Goal: Task Accomplishment & Management: Use online tool/utility

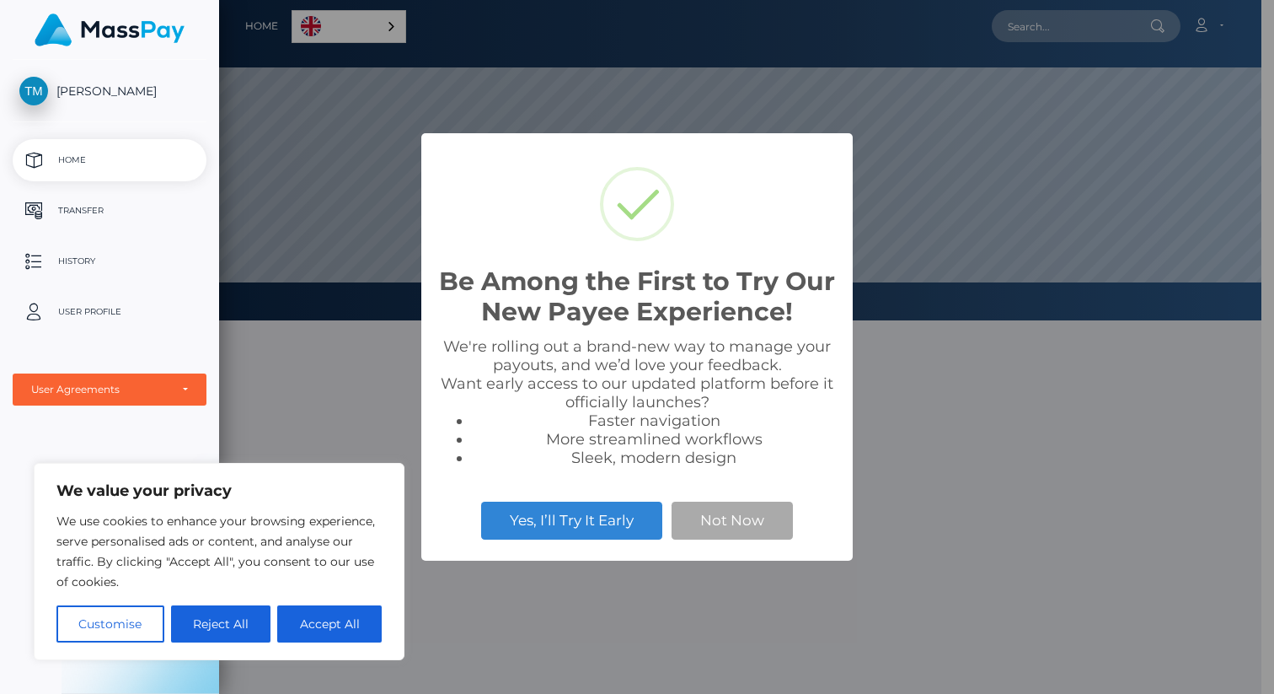
drag, startPoint x: 328, startPoint y: 624, endPoint x: 348, endPoint y: 618, distance: 21.1
click at [328, 625] on button "Accept All" at bounding box center [329, 623] width 105 height 37
checkbox input "true"
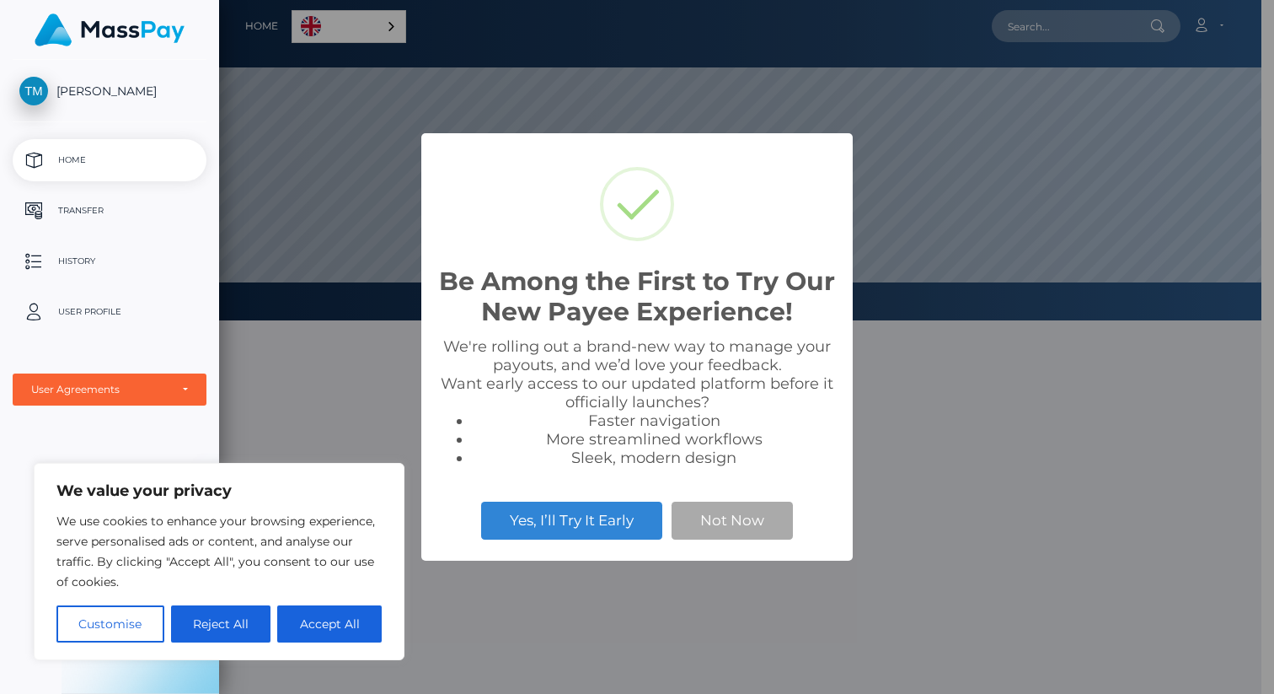
checkbox input "true"
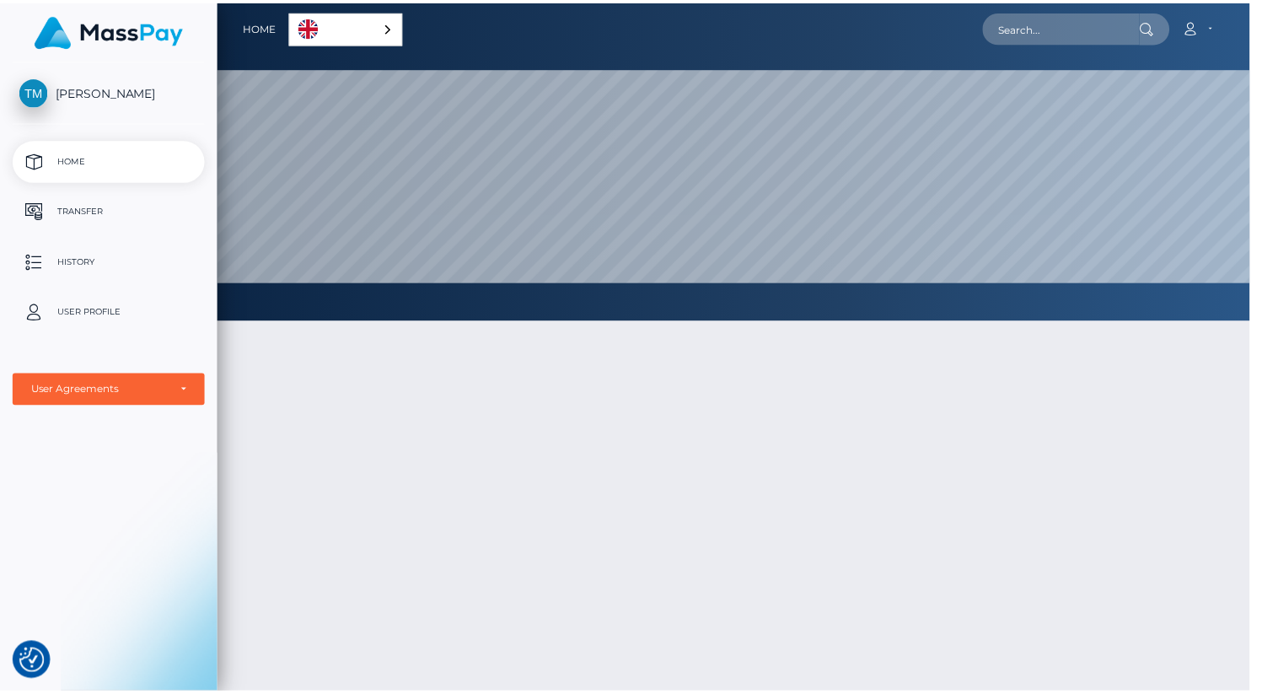
scroll to position [842499, 841776]
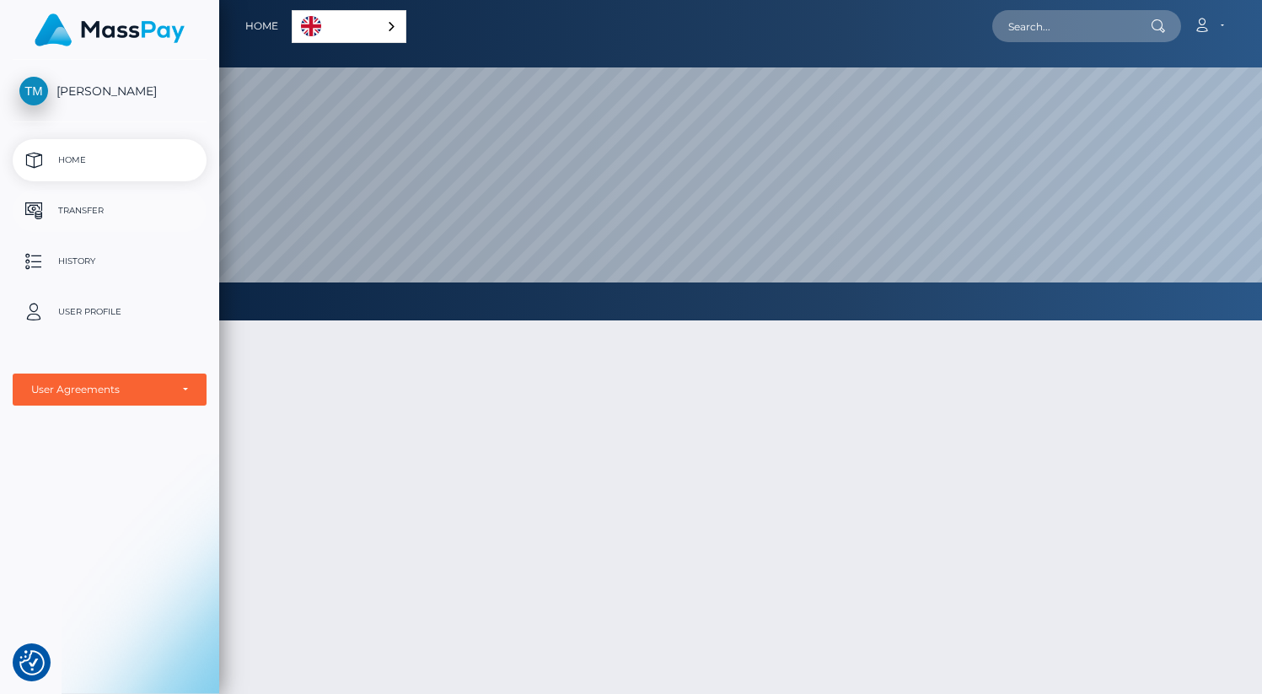
click at [126, 212] on p "Transfer" at bounding box center [109, 210] width 180 height 25
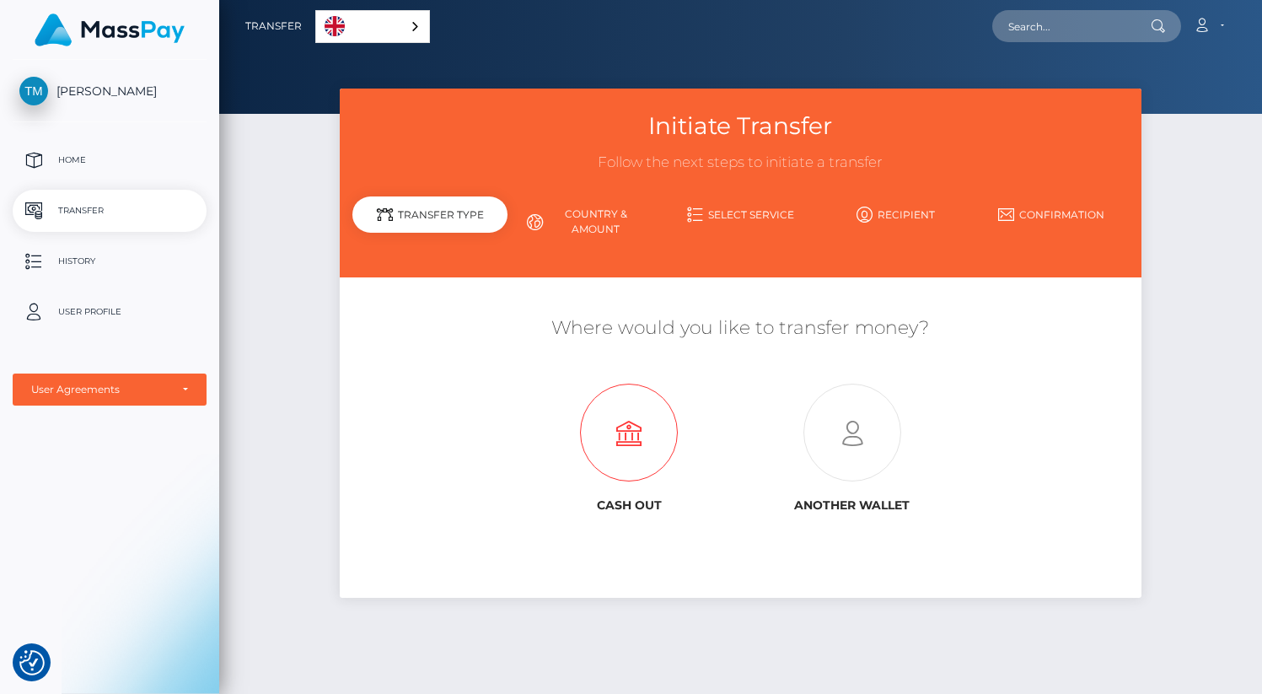
click at [619, 452] on icon at bounding box center [628, 433] width 223 height 98
click at [310, 300] on div "Initiate Transfer Follow the next steps to initiate a transfer Transfer Type Co…" at bounding box center [740, 383] width 1043 height 590
click at [622, 216] on link "Country & Amount" at bounding box center [584, 222] width 155 height 44
click at [443, 217] on div "Transfer Type" at bounding box center [429, 214] width 155 height 36
click at [74, 166] on p "Home" at bounding box center [109, 159] width 180 height 25
